Goal: Find specific page/section: Find specific page/section

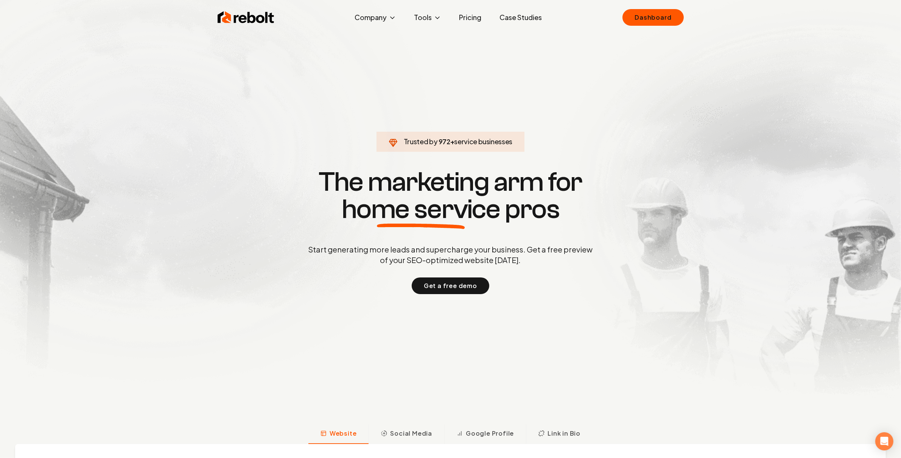
click at [473, 19] on link "Pricing" at bounding box center [470, 17] width 34 height 15
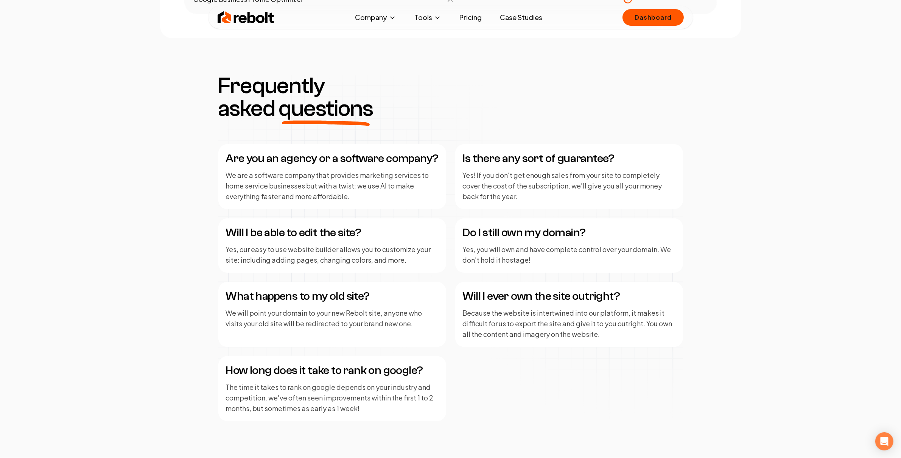
scroll to position [834, 0]
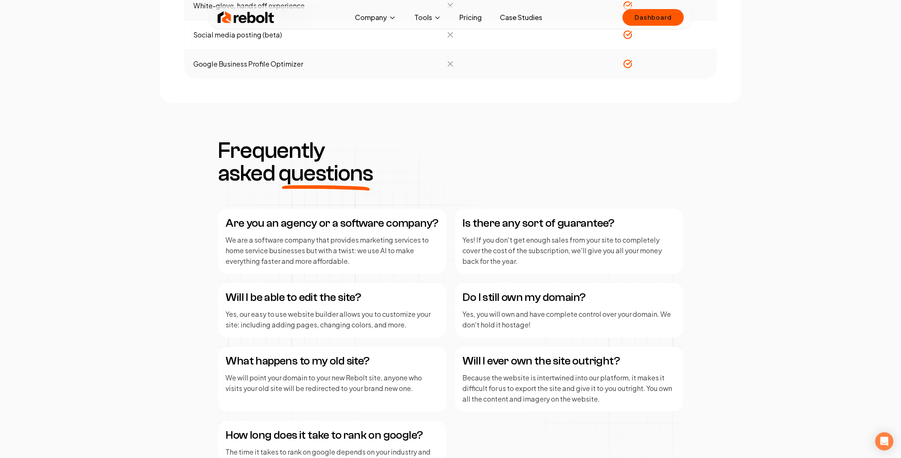
click at [400, 241] on p "We are a software company that provides marketing services to home service busi…" at bounding box center [332, 251] width 213 height 32
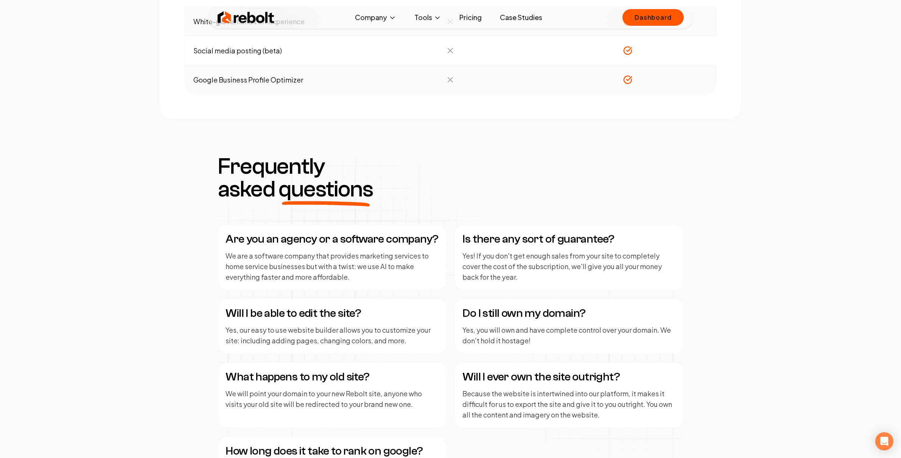
scroll to position [831, 0]
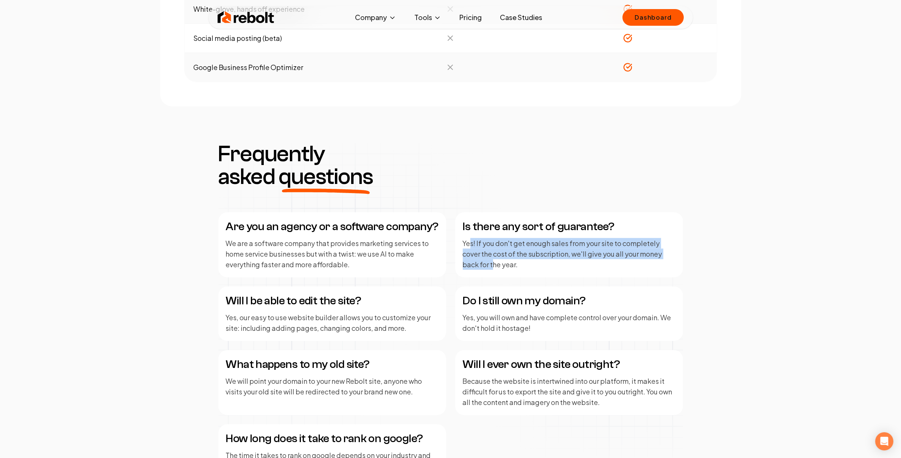
drag, startPoint x: 469, startPoint y: 246, endPoint x: 492, endPoint y: 265, distance: 29.6
click at [492, 265] on p "Yes! If you don't get enough sales from your site to completely cover the cost …" at bounding box center [569, 254] width 213 height 32
click at [513, 274] on div "Is there any sort of guarantee? Yes! If you don't get enough sales from your si…" at bounding box center [569, 244] width 228 height 65
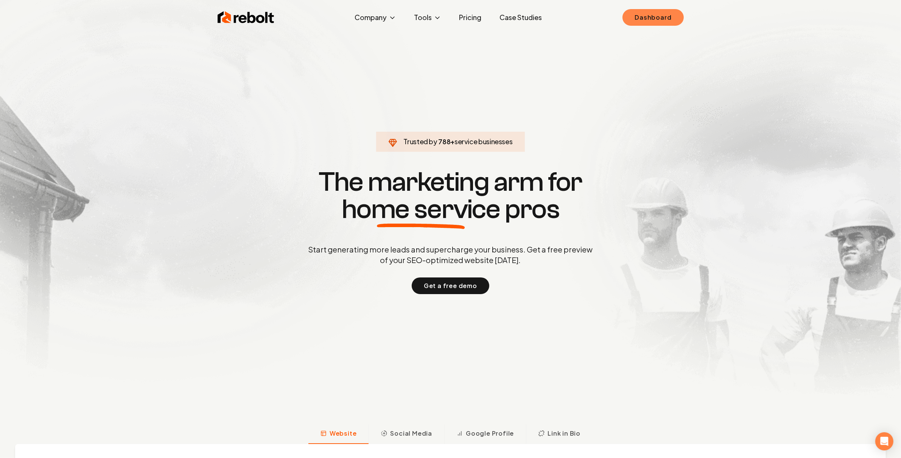
click at [652, 22] on link "Dashboard" at bounding box center [652, 17] width 61 height 17
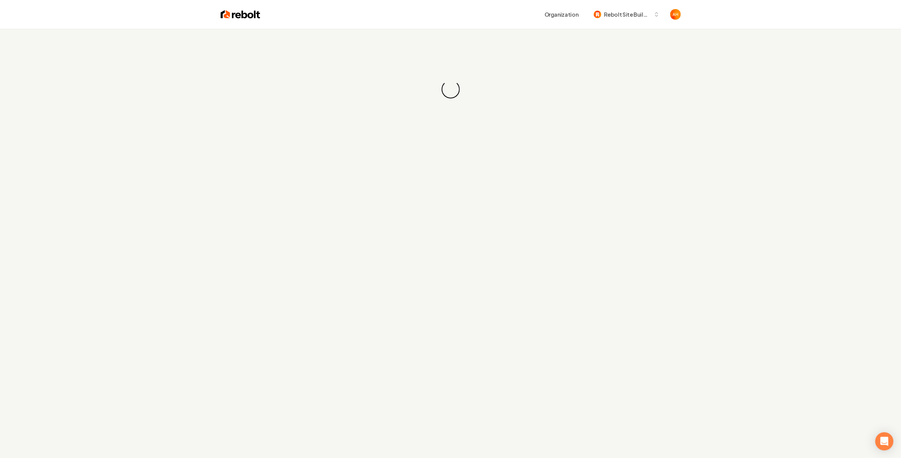
click at [486, 11] on div "Organization Rebolt Site Builder" at bounding box center [470, 15] width 420 height 14
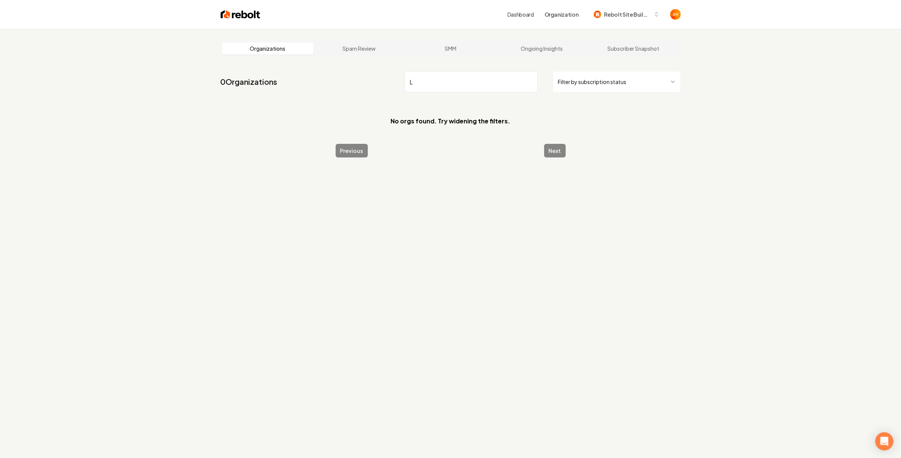
type input "L"
